Goal: Answer question/provide support: Answer question/provide support

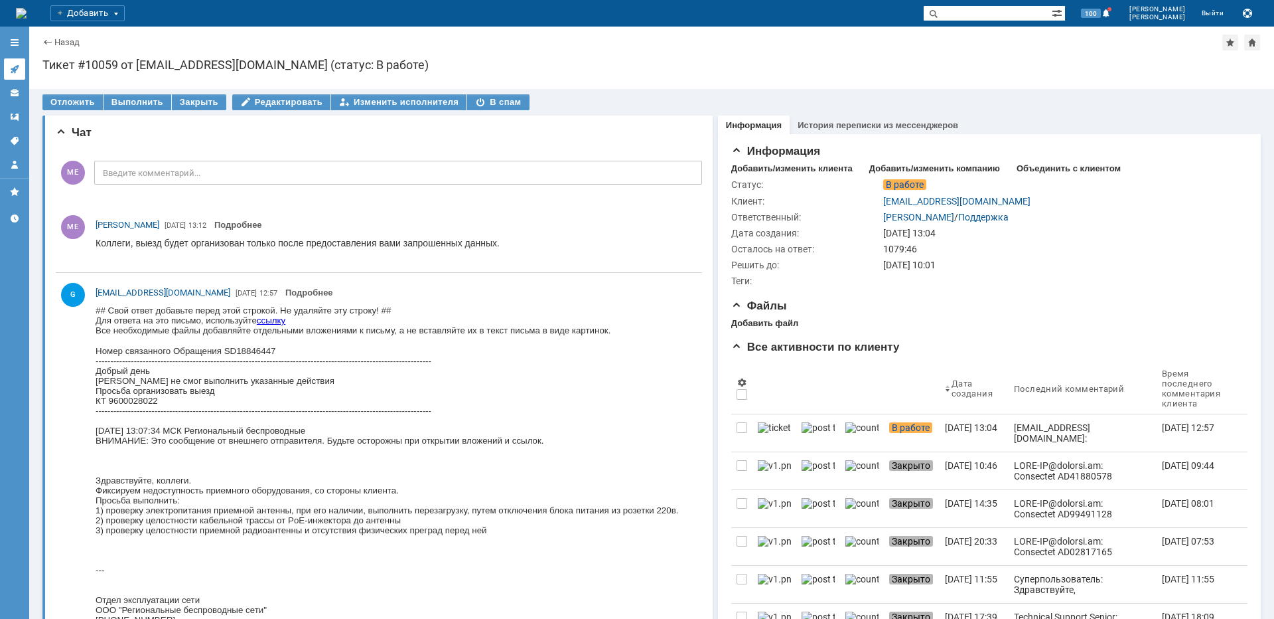
click at [15, 72] on icon at bounding box center [14, 69] width 9 height 9
click at [0, 72] on div at bounding box center [0, 323] width 0 height 592
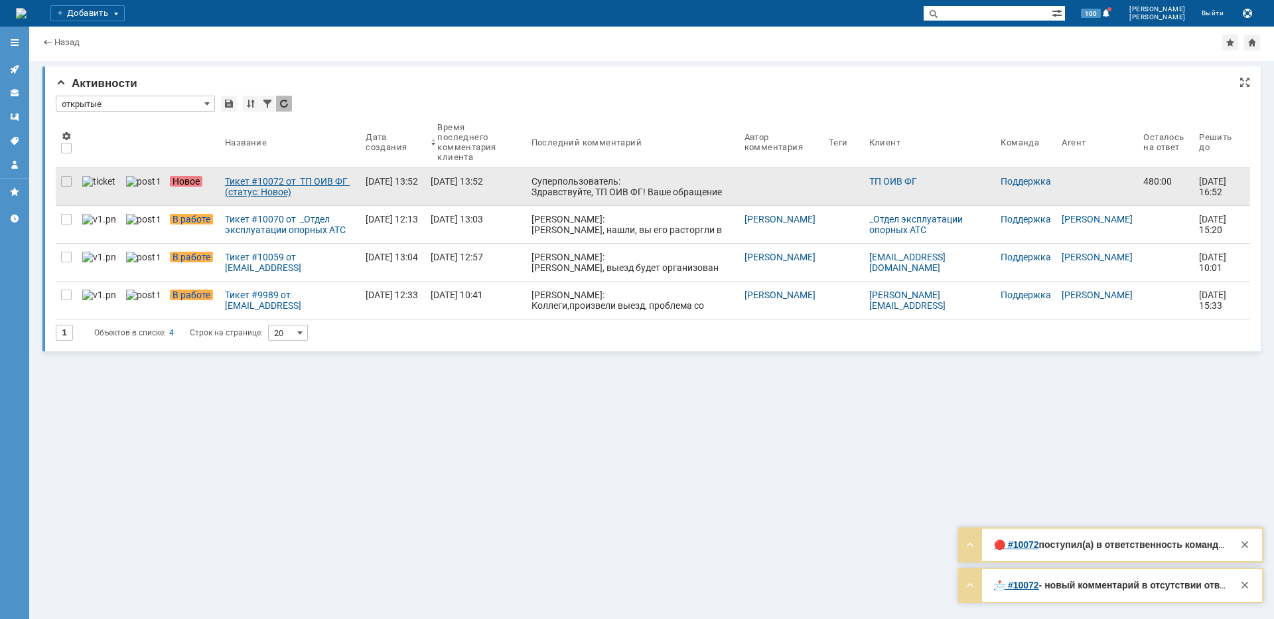
click at [275, 192] on div "Тикет #10072 от ТП ОИВ ФГ (статус: Новое)" at bounding box center [290, 186] width 130 height 21
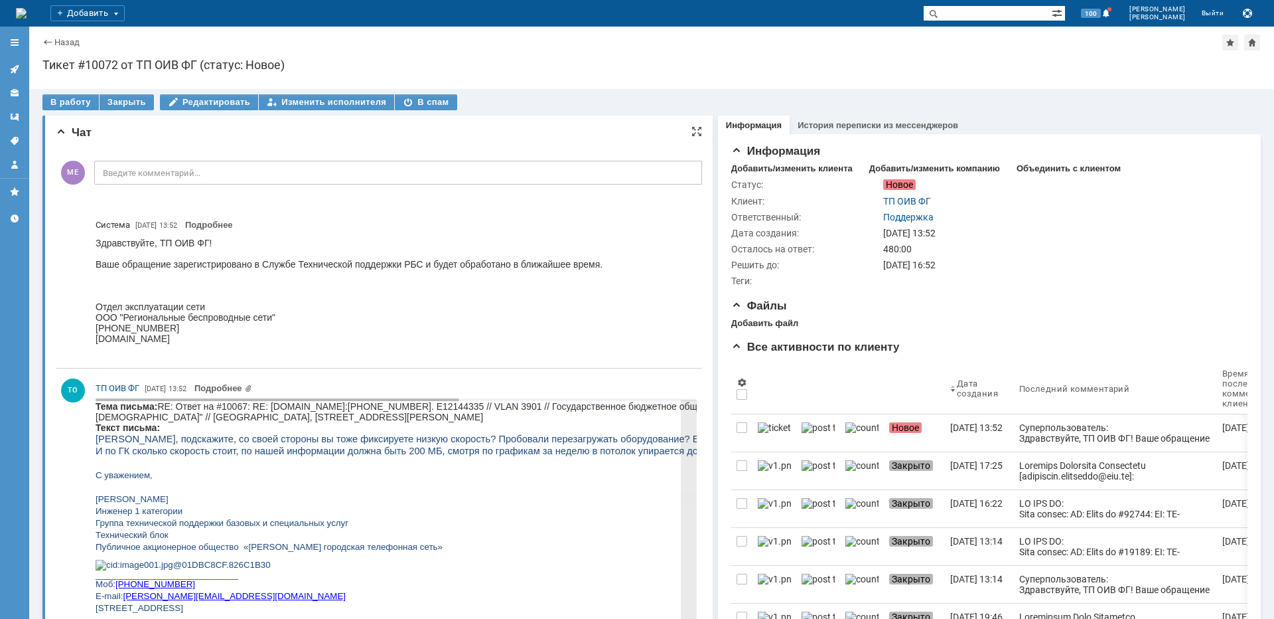
copy body "[PERSON_NAME]"
click at [409, 98] on div "В спам" at bounding box center [426, 102] width 62 height 16
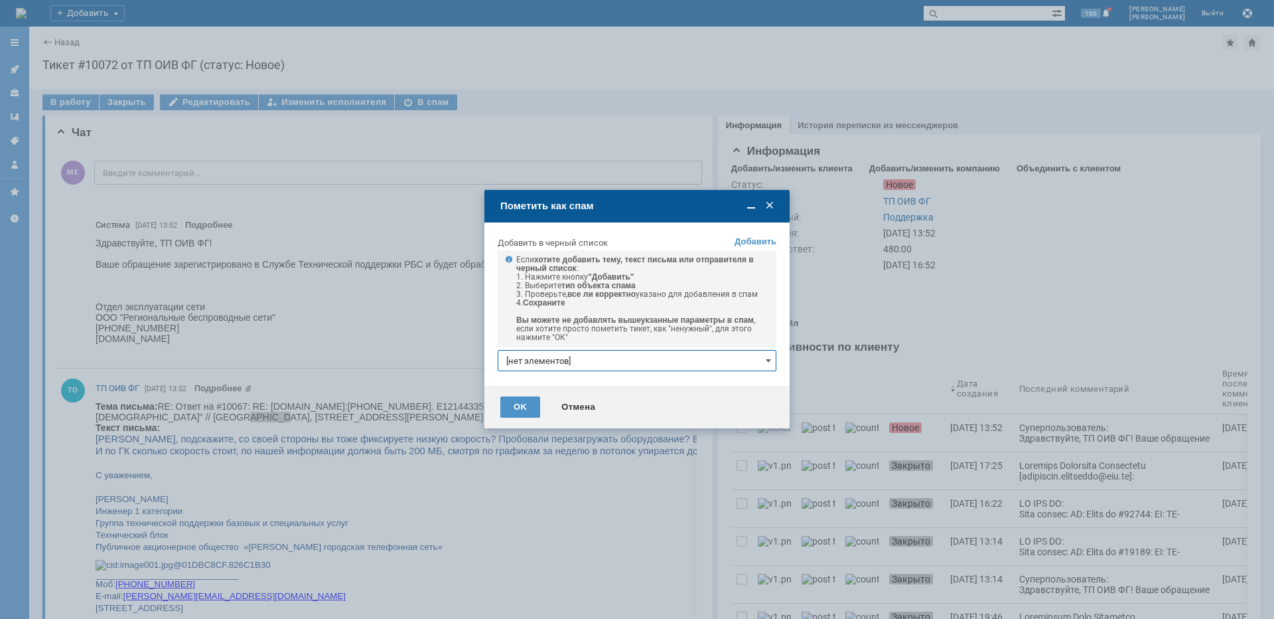
click at [550, 356] on input "[нет элементов]" at bounding box center [637, 360] width 279 height 21
click at [747, 378] on link "+ добавить" at bounding box center [747, 383] width 43 height 10
click at [747, 379] on div at bounding box center [637, 375] width 279 height 9
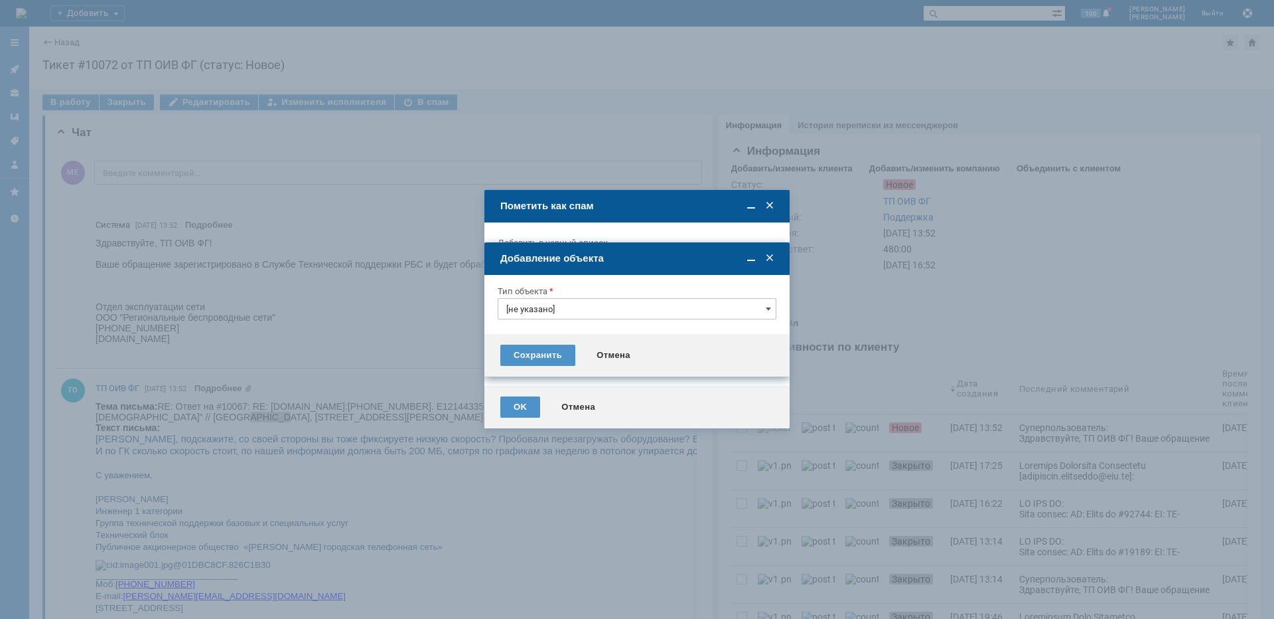
click at [584, 313] on input "[не указано]" at bounding box center [637, 308] width 279 height 21
click at [540, 398] on span "Тема письма" at bounding box center [636, 399] width 261 height 11
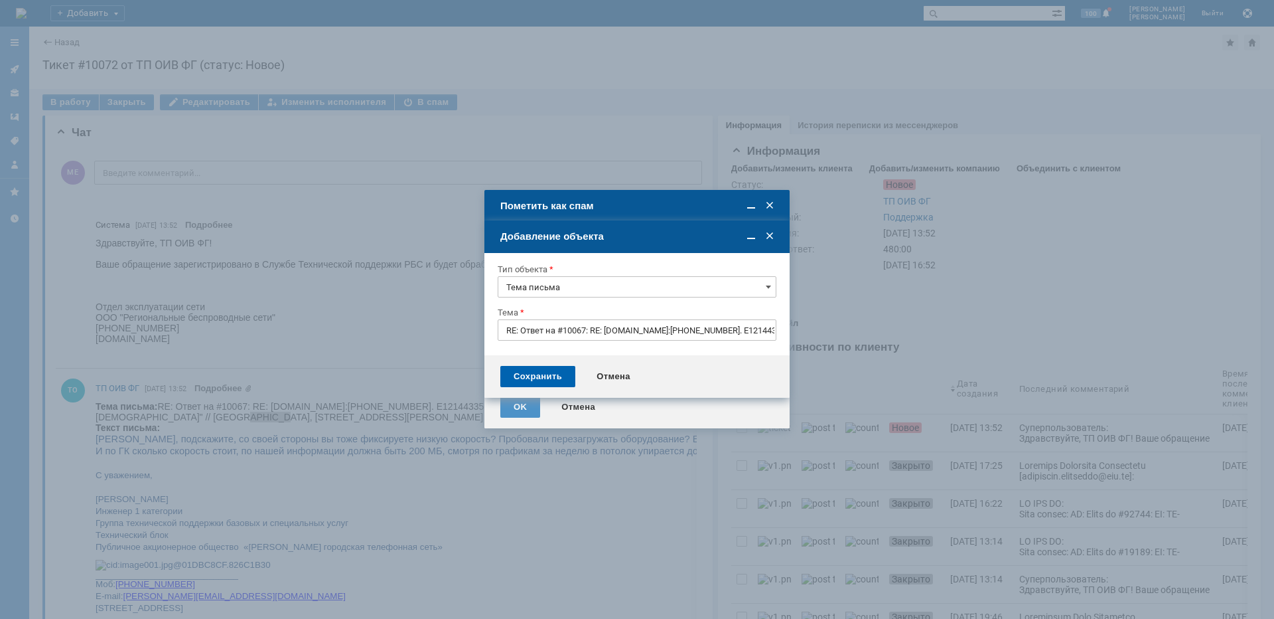
type input "Тема письма"
click at [543, 376] on div "Сохранить" at bounding box center [537, 376] width 75 height 21
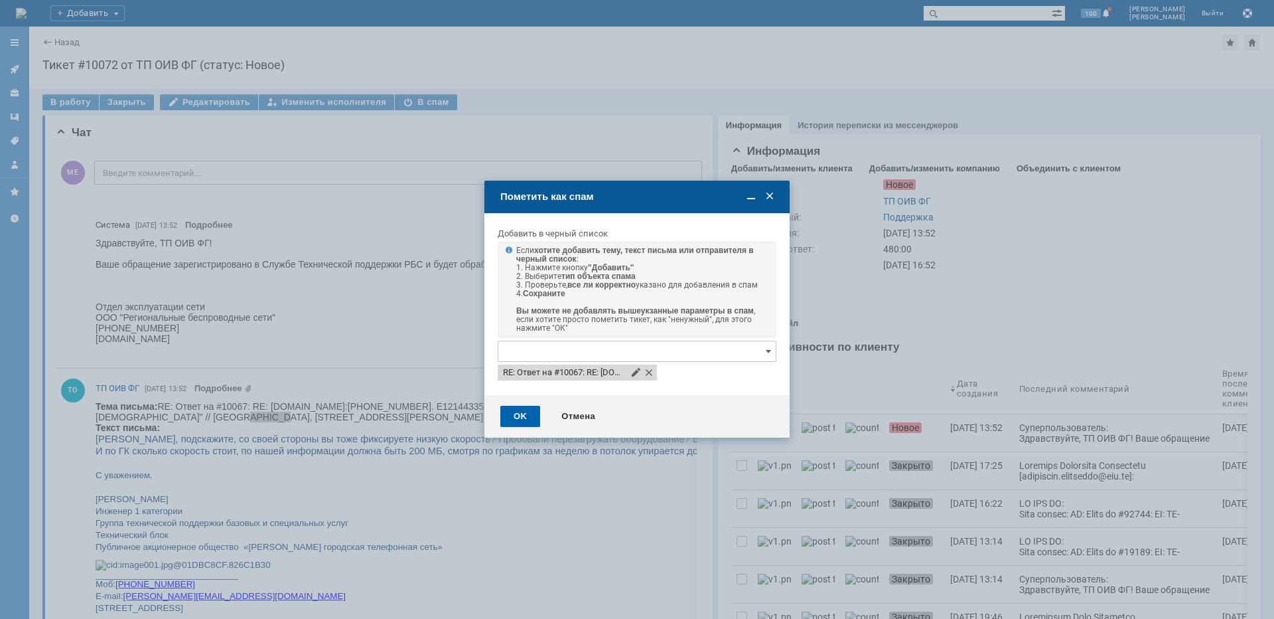
click at [528, 419] on div "OK" at bounding box center [520, 416] width 40 height 21
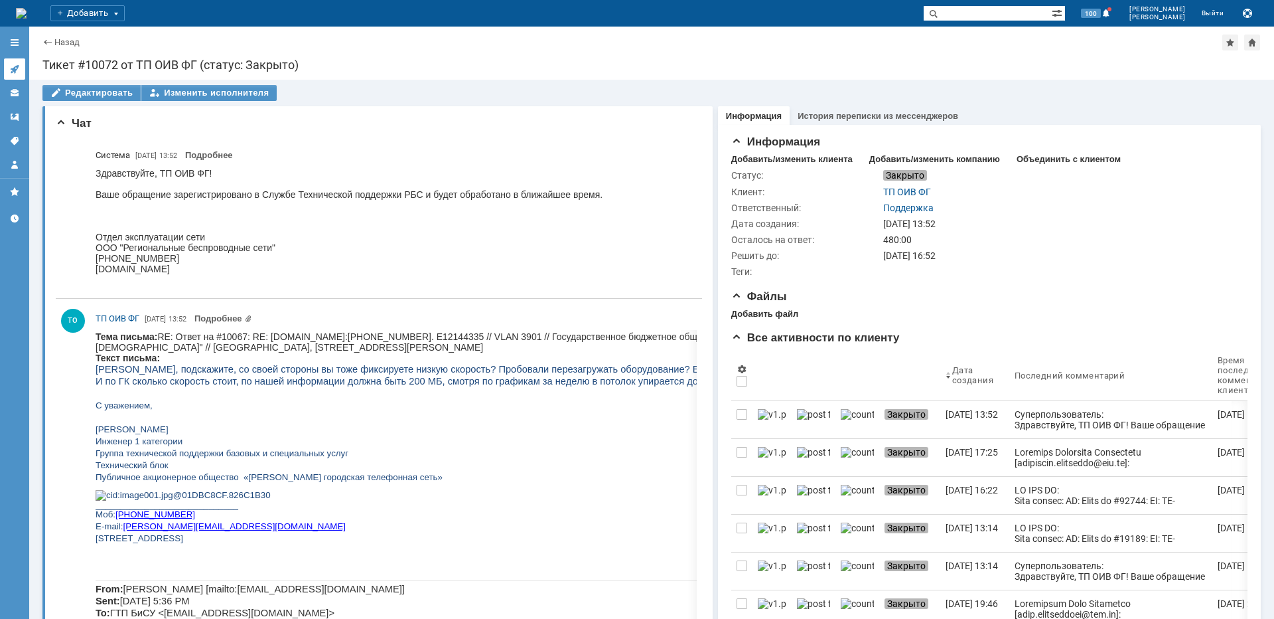
click at [15, 64] on icon at bounding box center [14, 69] width 11 height 11
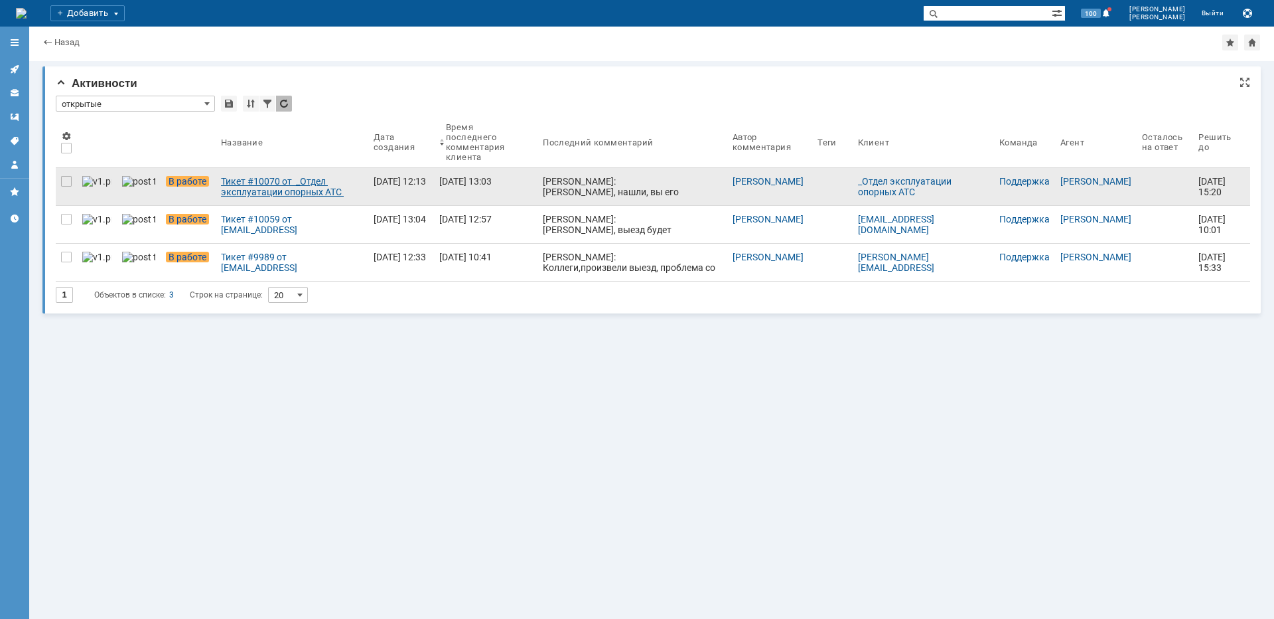
click at [261, 186] on div "Тикет #10070 от _Отдел эксплуатации опорных АТС [[EMAIL_ADDRESS][DOMAIN_NAME]] …" at bounding box center [292, 186] width 142 height 21
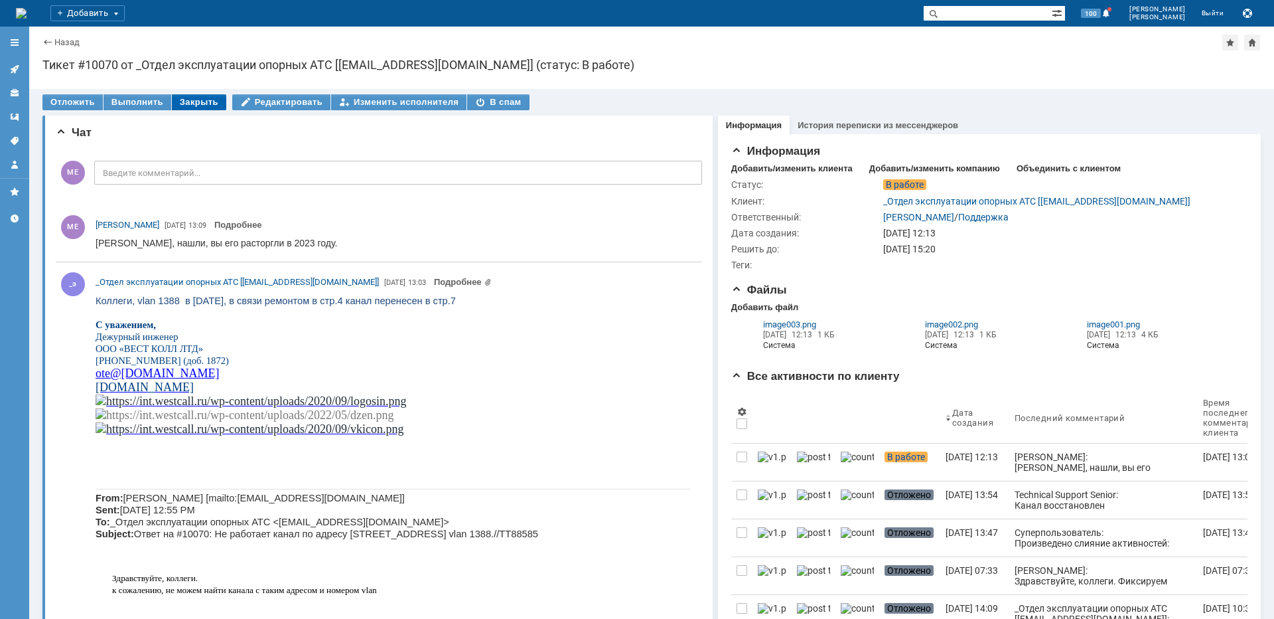
click at [204, 104] on div "Закрыть" at bounding box center [199, 102] width 54 height 16
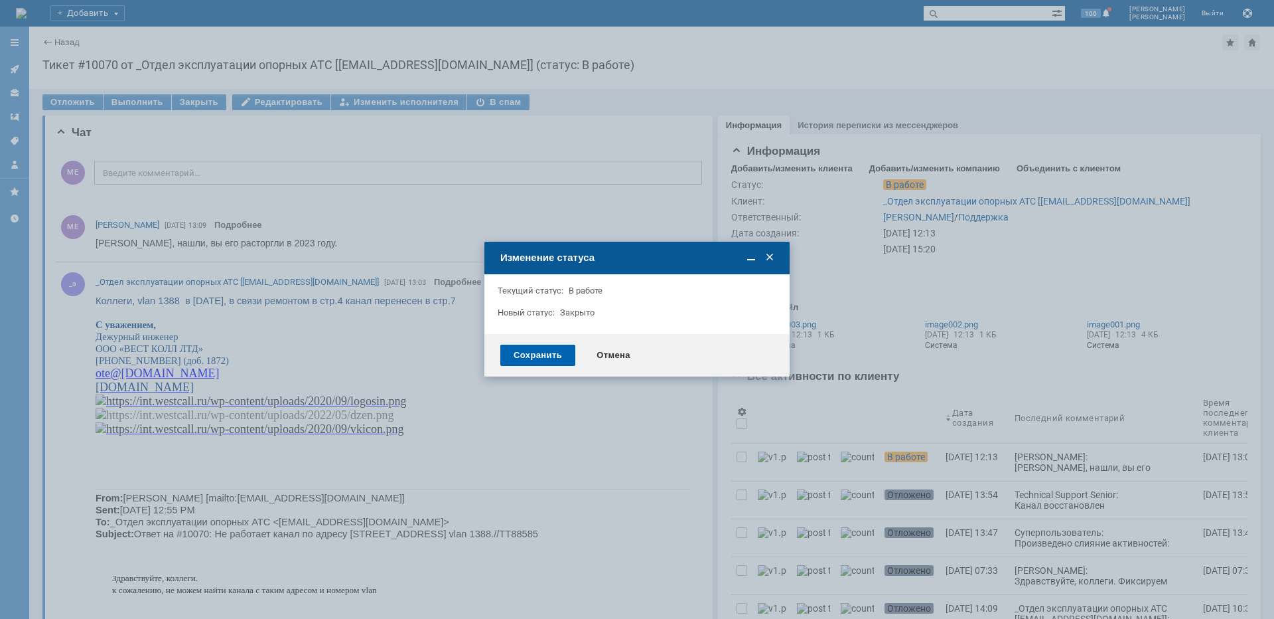
click at [521, 357] on div "Сохранить" at bounding box center [537, 354] width 75 height 21
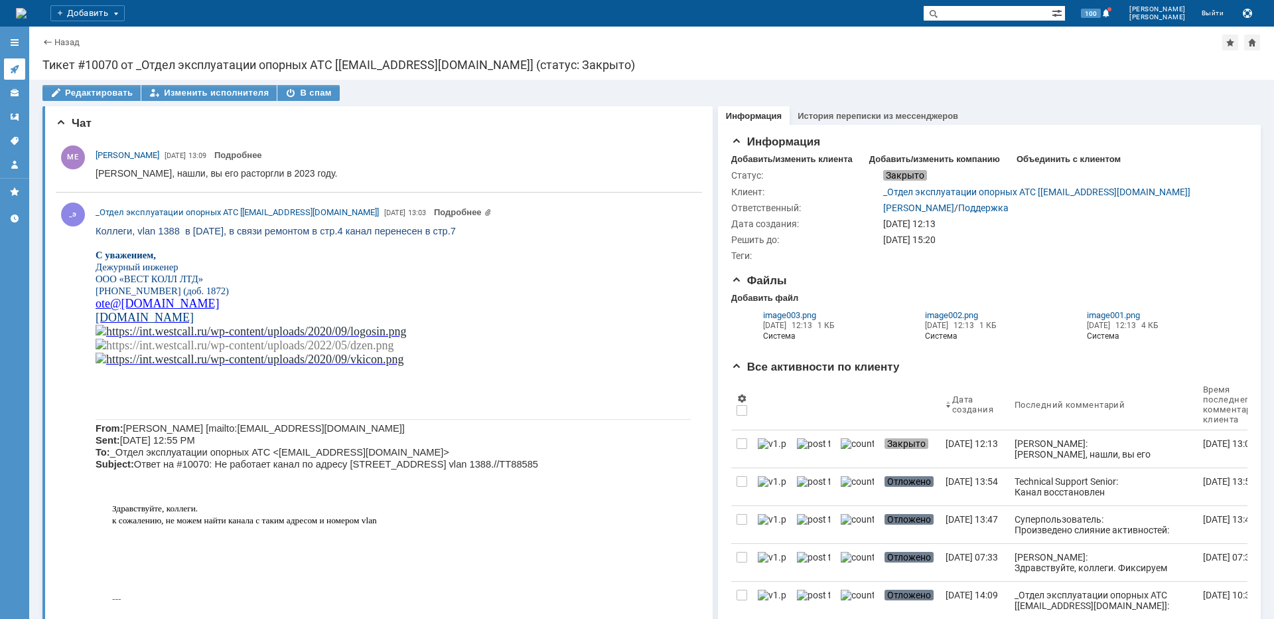
click at [19, 69] on icon at bounding box center [14, 69] width 11 height 11
click at [19, 69] on div at bounding box center [14, 129] width 29 height 205
